Goal: Task Accomplishment & Management: Complete application form

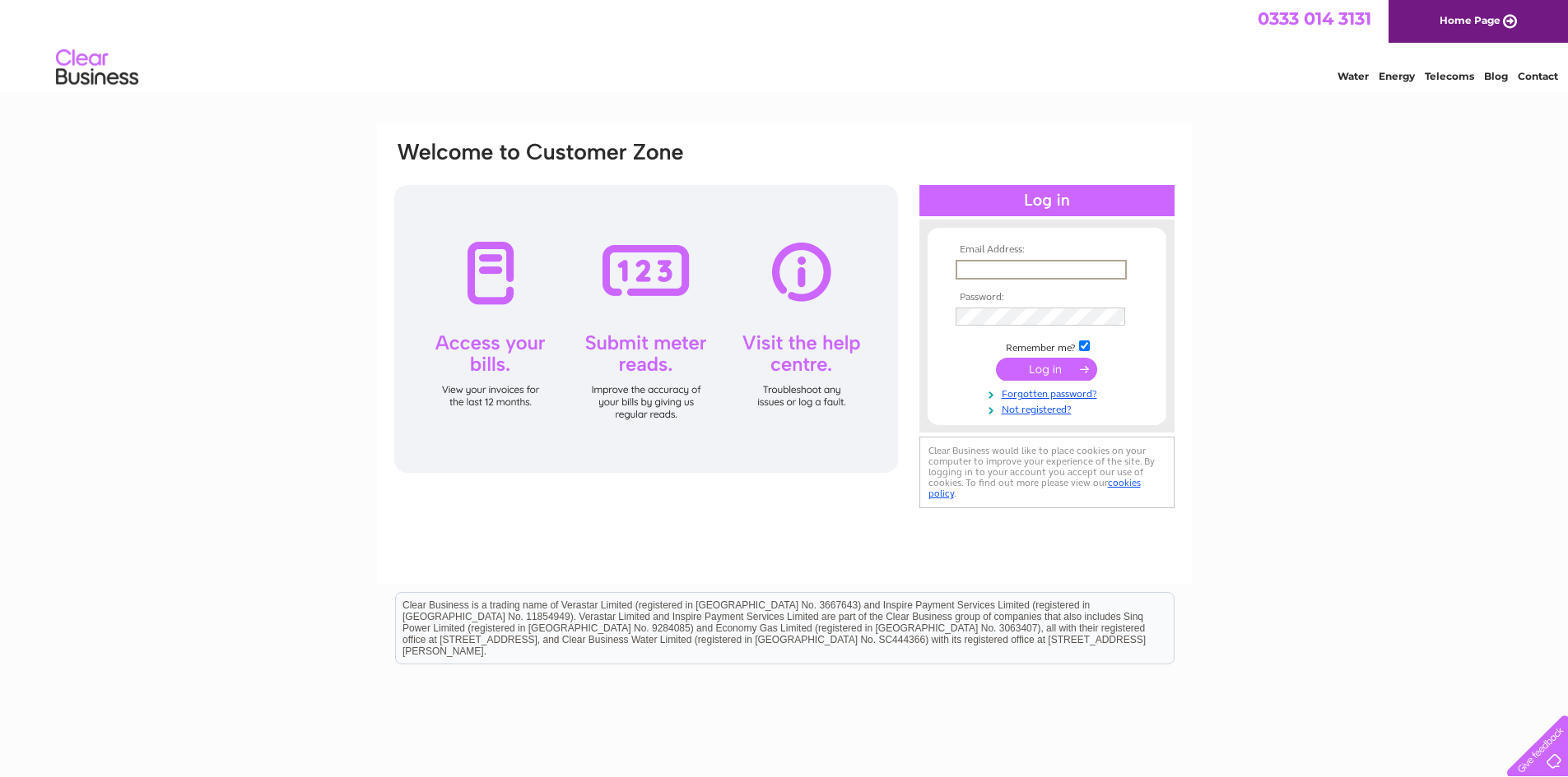
click at [1043, 277] on input "text" at bounding box center [1042, 270] width 171 height 20
type input "info"
click at [1037, 409] on tbody "Email Address: info Password: Remember me?" at bounding box center [1046, 330] width 191 height 172
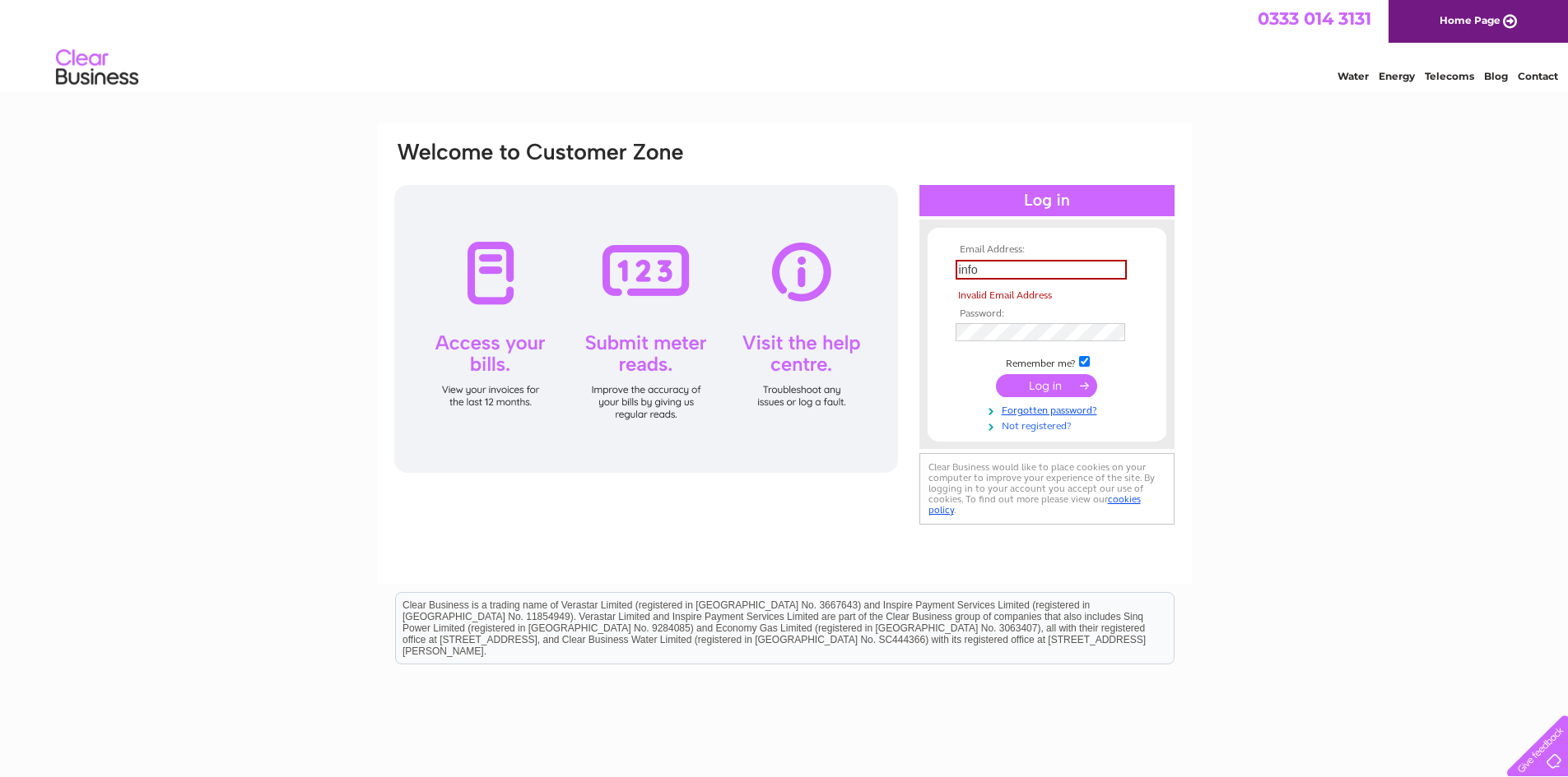
click at [1036, 427] on link "Not registered?" at bounding box center [1049, 425] width 187 height 16
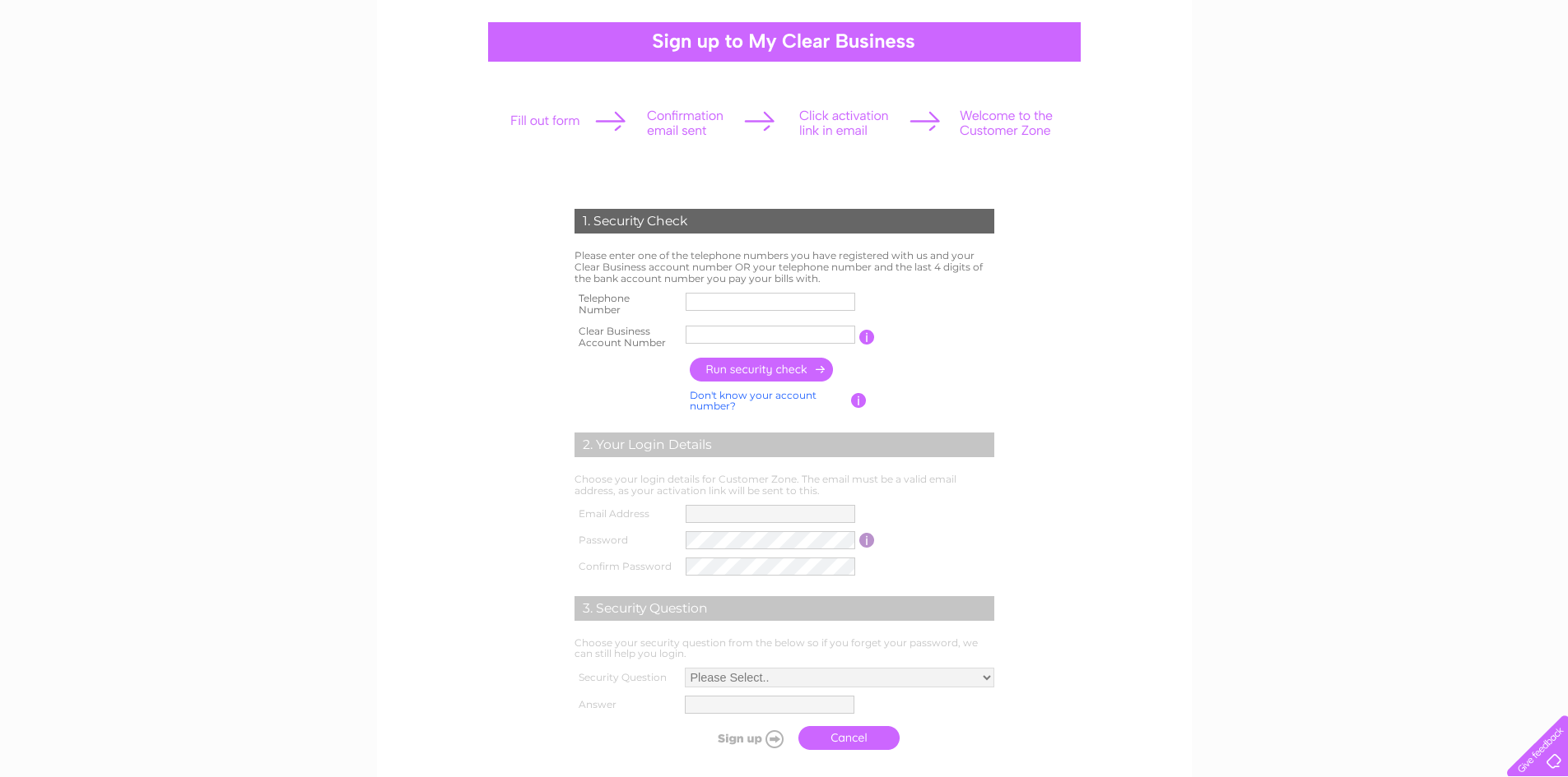
scroll to position [165, 0]
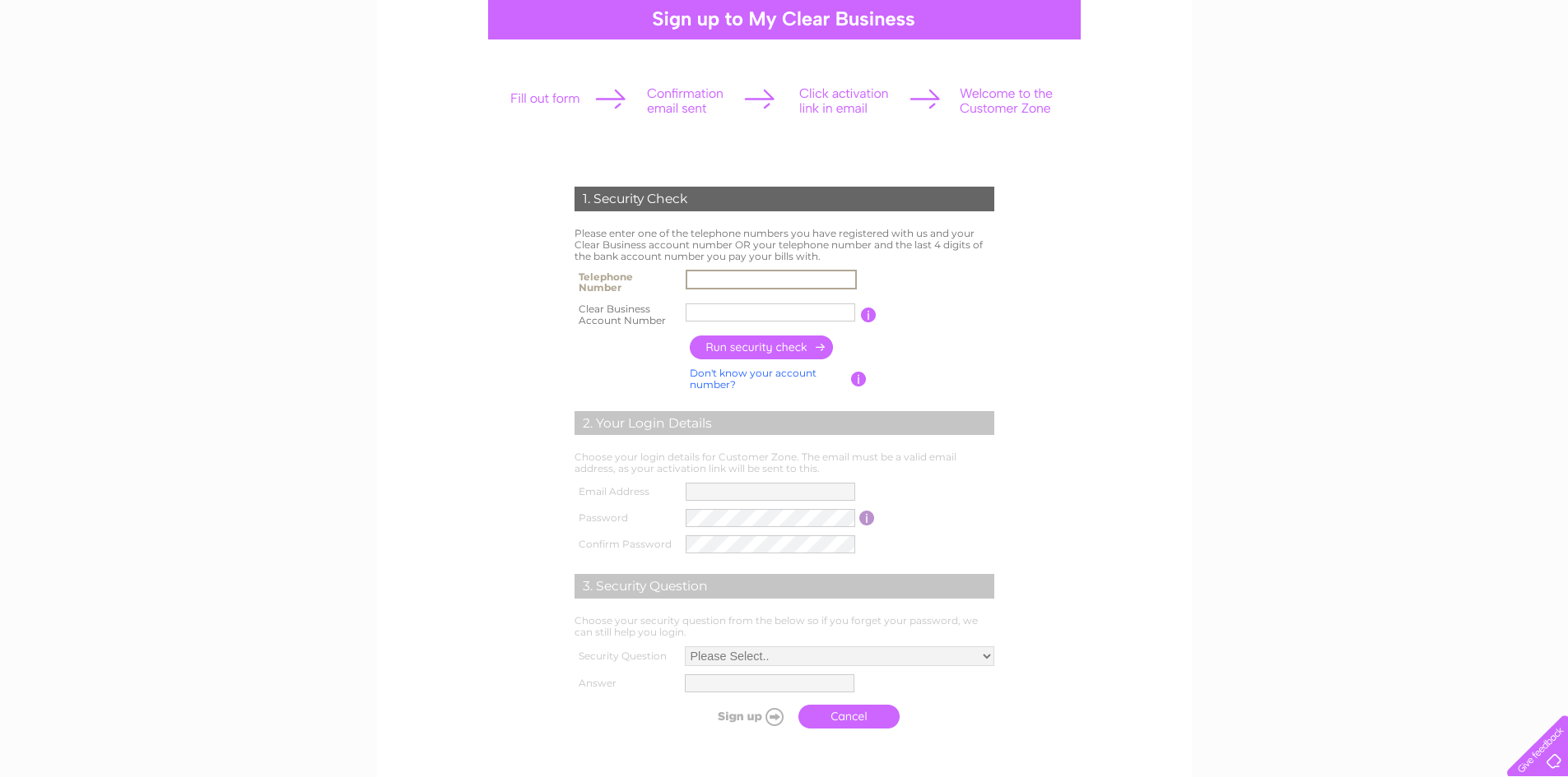
click at [775, 281] on input "text" at bounding box center [771, 279] width 171 height 20
type input "01924420143"
click at [792, 312] on input "text" at bounding box center [771, 312] width 171 height 20
type input "1121370"
click at [798, 357] on input "button" at bounding box center [763, 348] width 145 height 24
